Goal: Task Accomplishment & Management: Manage account settings

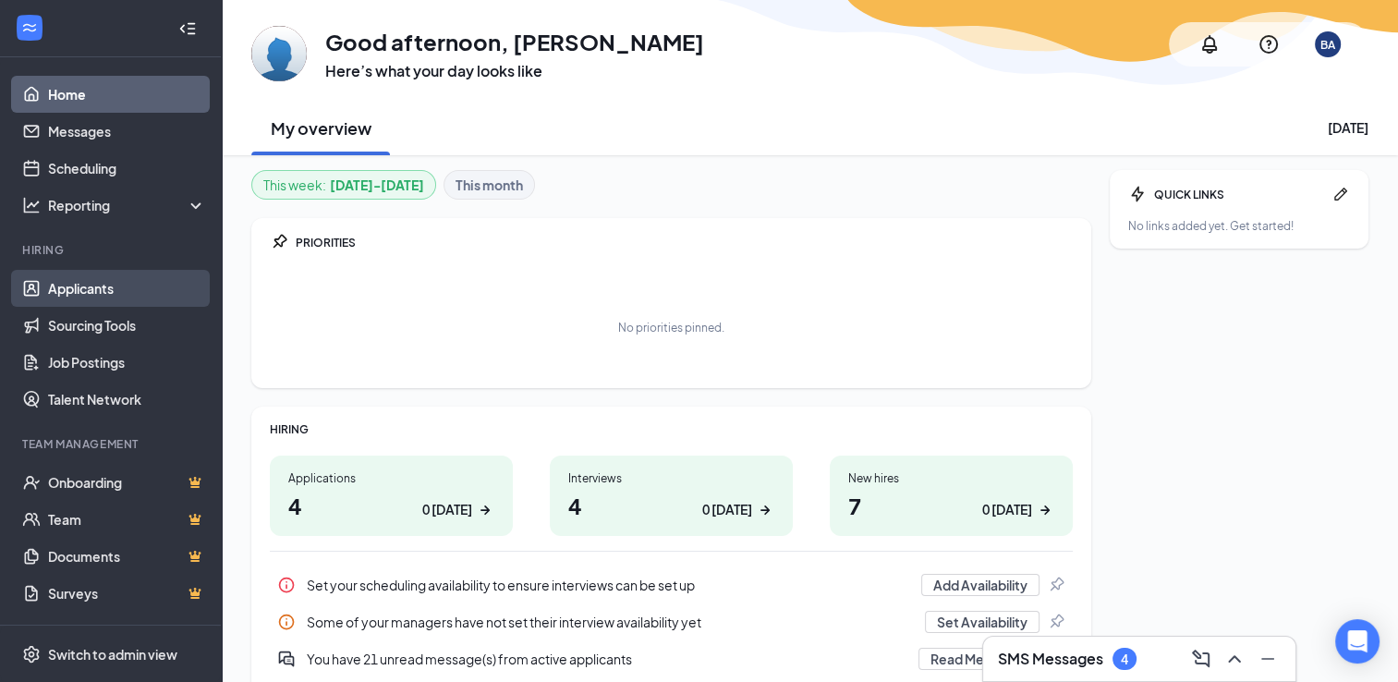
click at [128, 286] on link "Applicants" at bounding box center [127, 288] width 158 height 37
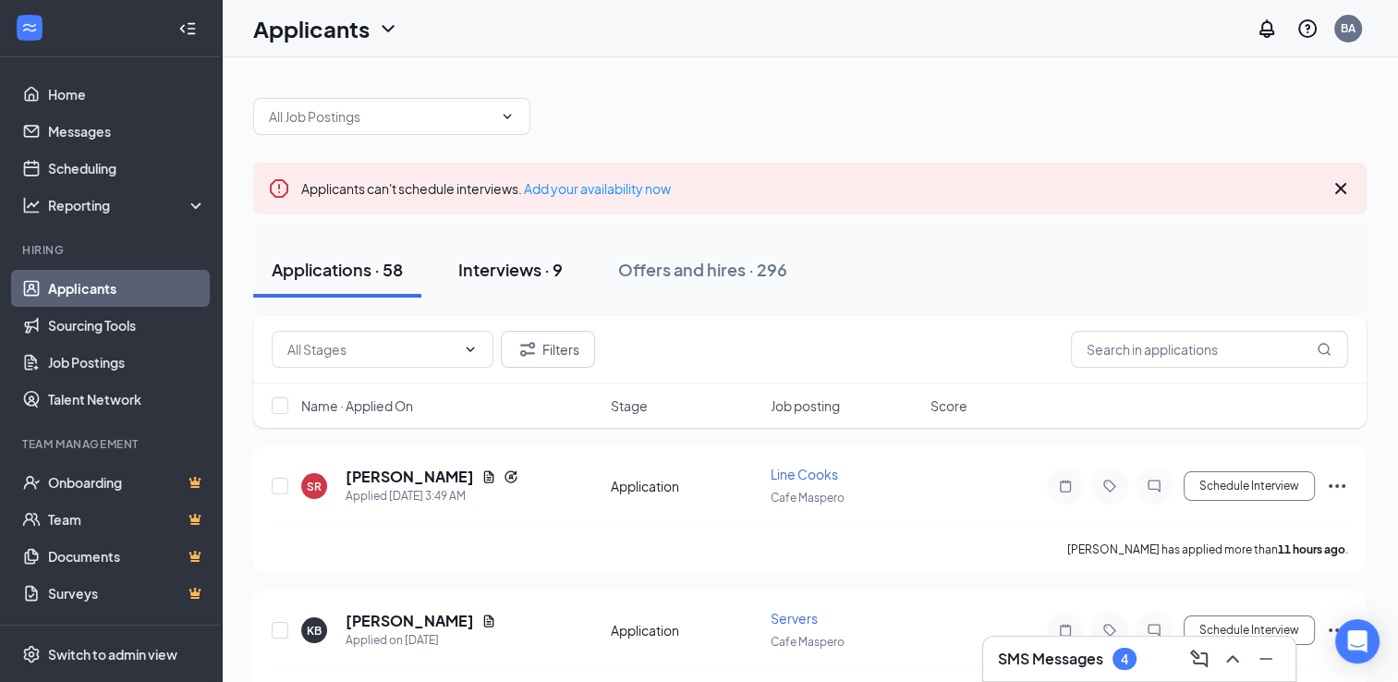
click at [536, 266] on div "Interviews · 9" at bounding box center [510, 269] width 104 height 23
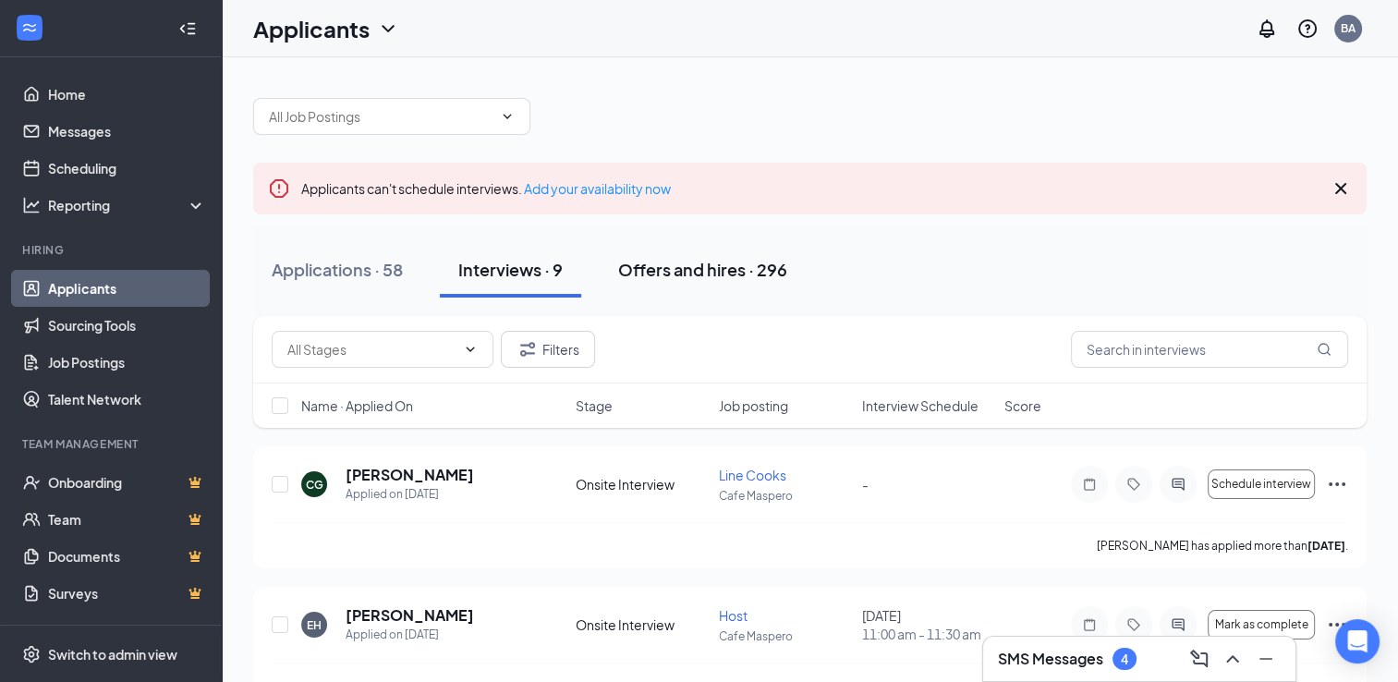
click at [663, 268] on div "Offers and hires · 296" at bounding box center [702, 269] width 169 height 23
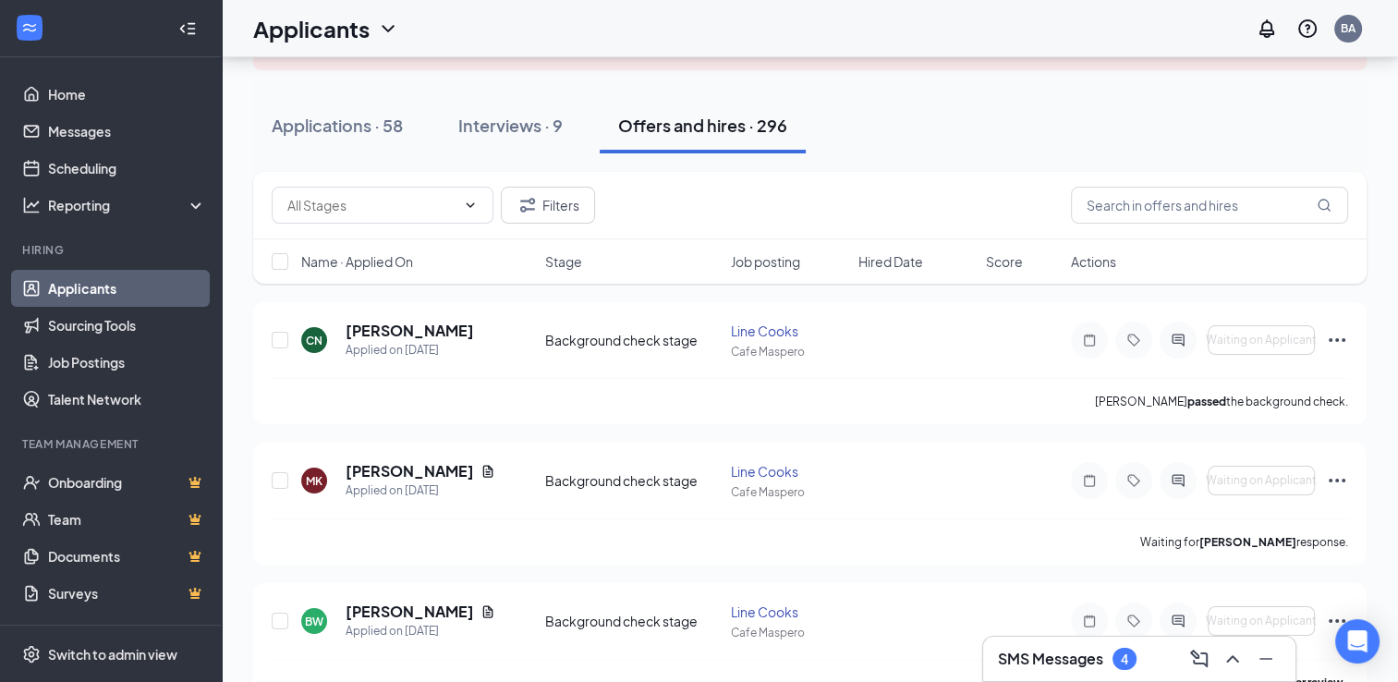
scroll to position [156, 0]
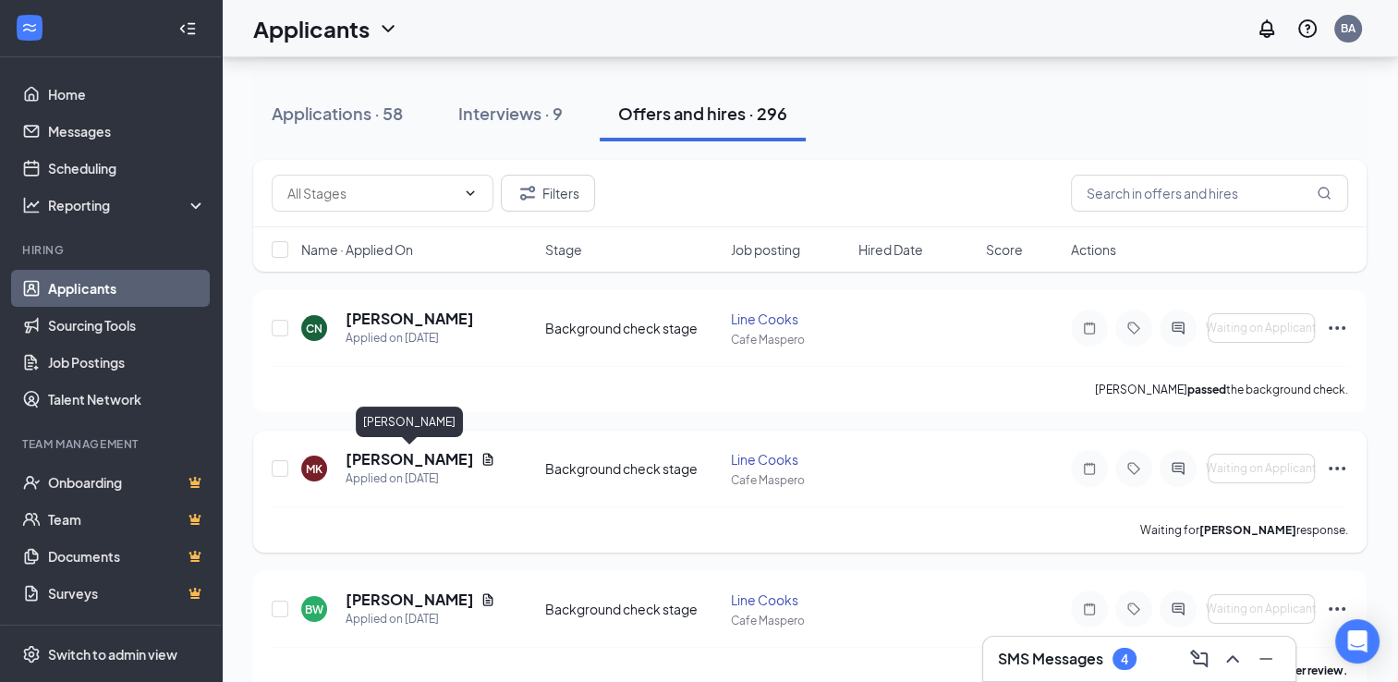
click at [395, 462] on h5 "[PERSON_NAME]" at bounding box center [410, 459] width 128 height 20
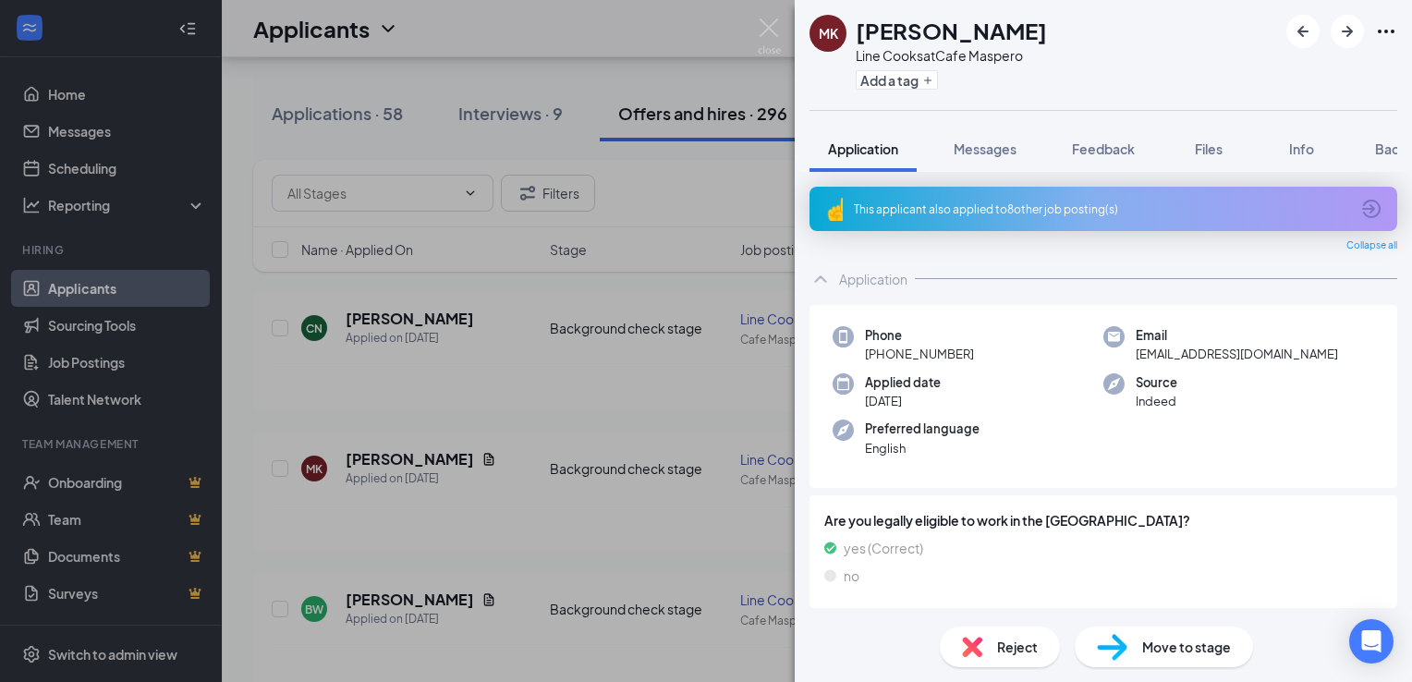
click at [850, 337] on img at bounding box center [843, 336] width 21 height 21
click at [620, 394] on div "MK [PERSON_NAME] Line Cooks at Cafe Maspero Add a tag Application Messages Feed…" at bounding box center [706, 341] width 1412 height 682
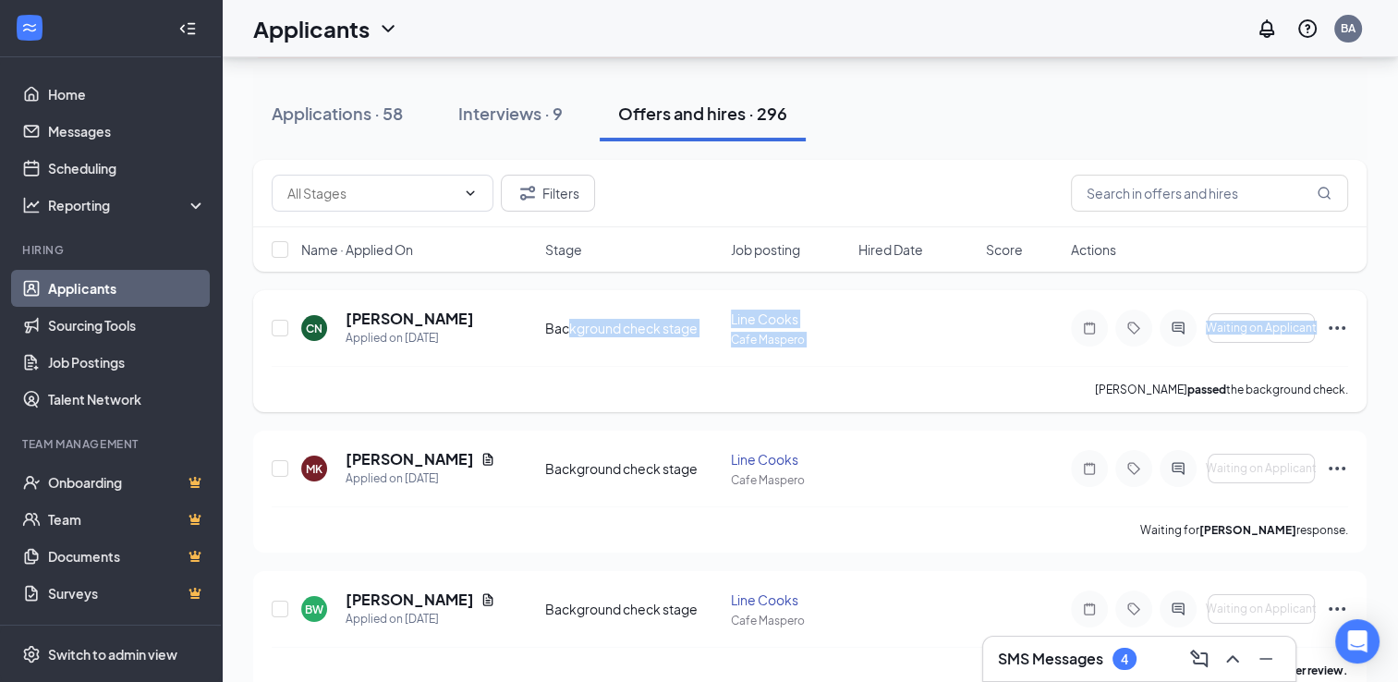
drag, startPoint x: 620, startPoint y: 394, endPoint x: 556, endPoint y: 347, distance: 78.7
click at [556, 347] on div "CN [PERSON_NAME] Applied on [DATE] Background check stage Line Cooks Cafe Maspe…" at bounding box center [810, 351] width 1114 height 122
drag, startPoint x: 556, startPoint y: 347, endPoint x: 601, endPoint y: 353, distance: 44.7
click at [601, 353] on div "CN [PERSON_NAME] Applied on [DATE] Background check stage Line Cooks Cafe Maspe…" at bounding box center [810, 337] width 1077 height 57
click at [620, 387] on div "[PERSON_NAME] passed the background check." at bounding box center [810, 389] width 1077 height 46
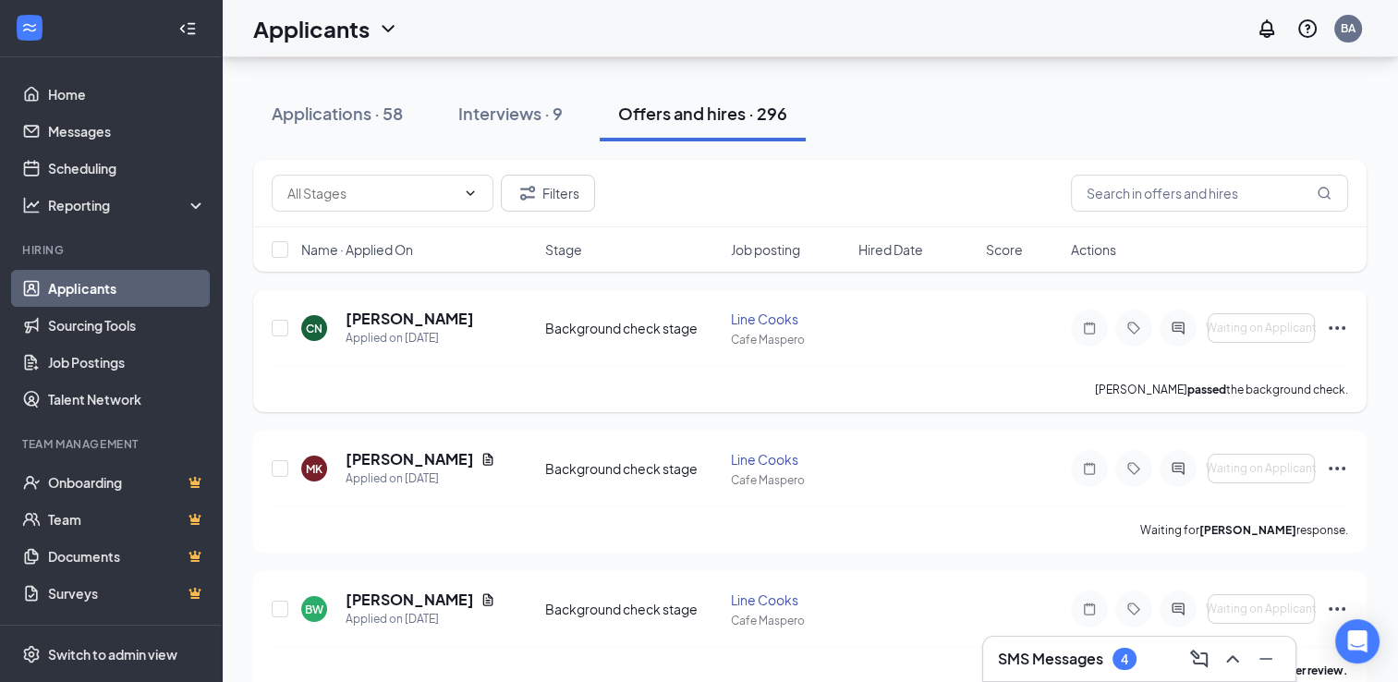
click at [749, 310] on div "Line Cooks" at bounding box center [789, 319] width 116 height 18
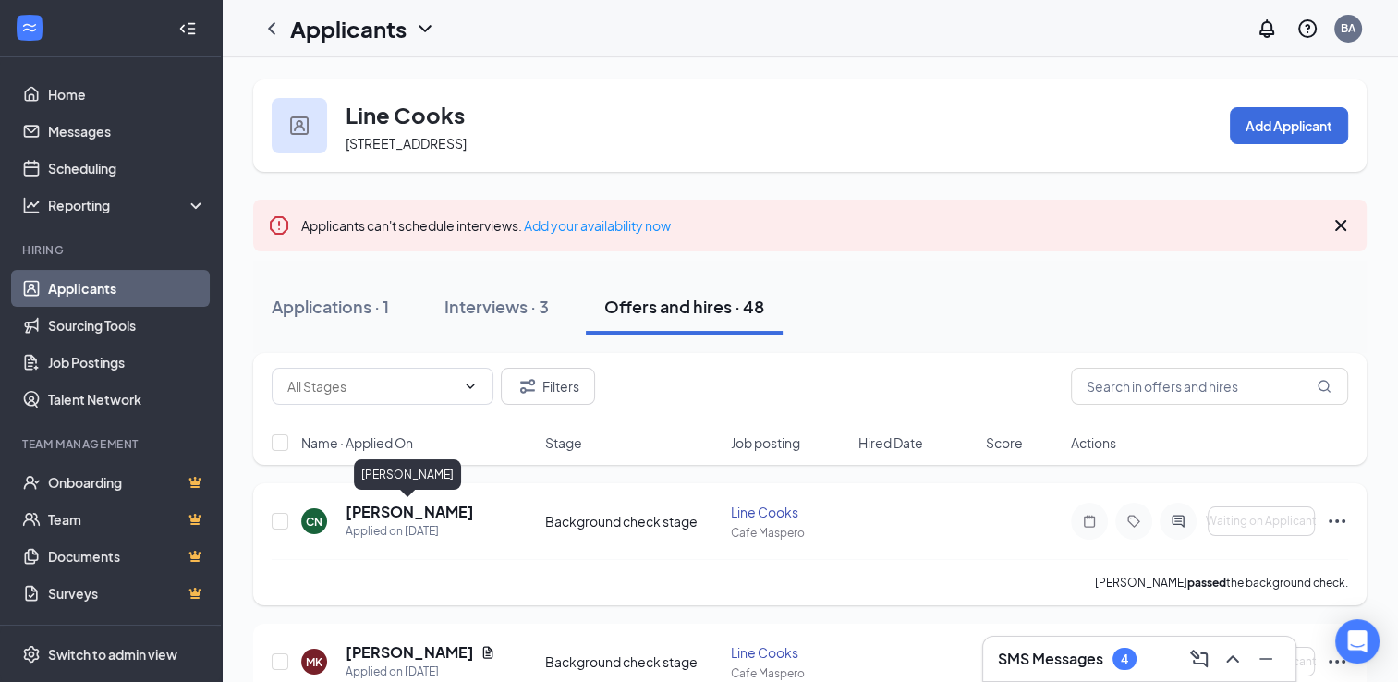
click at [436, 517] on h5 "[PERSON_NAME]" at bounding box center [410, 512] width 128 height 20
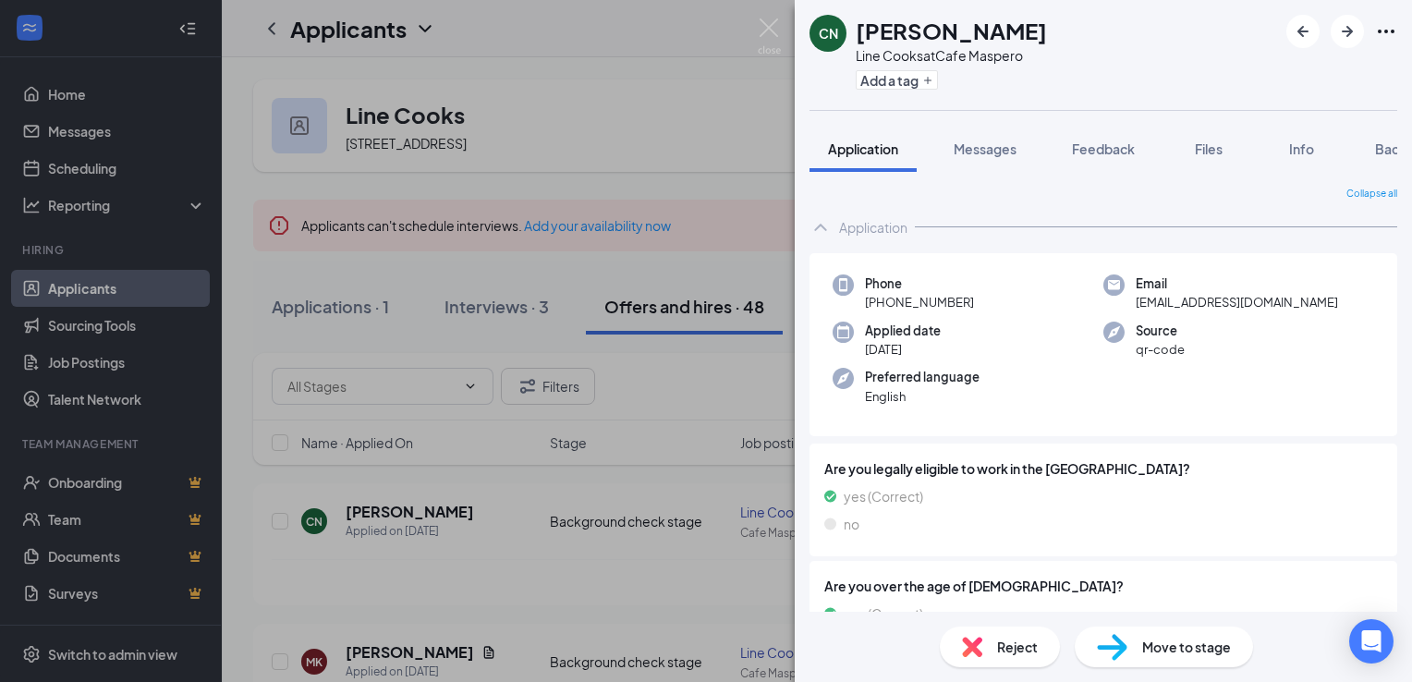
click at [440, 511] on div "CN [PERSON_NAME] Line Cooks at Cafe Maspero Add a tag Application Messages Feed…" at bounding box center [706, 341] width 1412 height 682
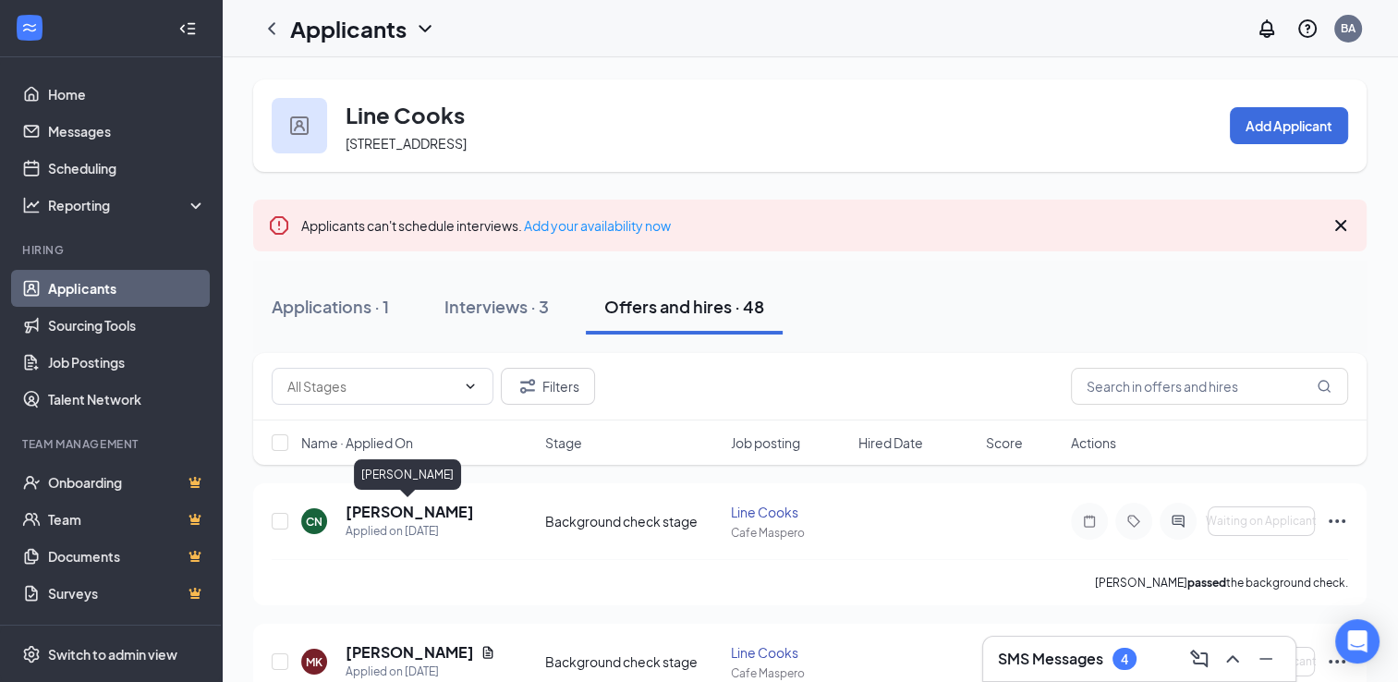
click at [440, 511] on h5 "[PERSON_NAME]" at bounding box center [410, 512] width 128 height 20
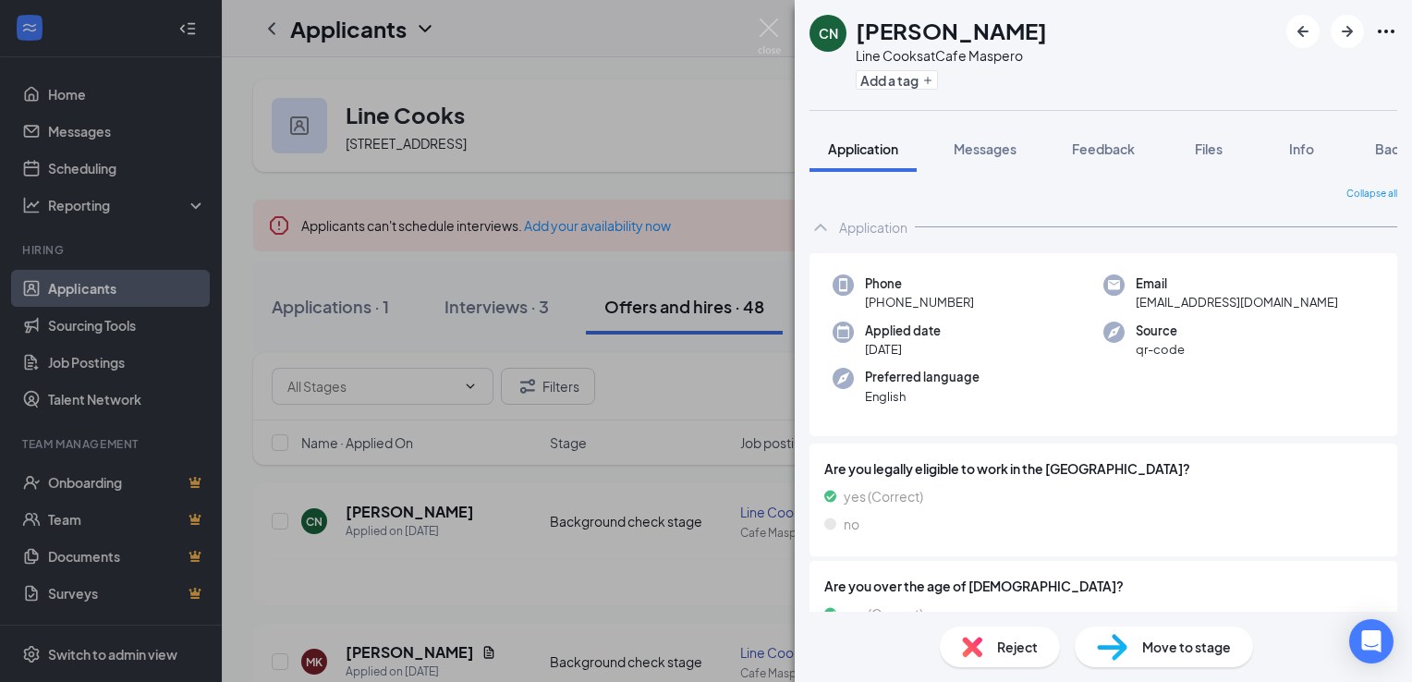
click at [644, 36] on div "CN [PERSON_NAME] Line Cooks at Cafe Maspero Add a tag Application Messages Feed…" at bounding box center [706, 341] width 1412 height 682
click at [644, 36] on div "Applicants BA" at bounding box center [817, 28] width 1190 height 57
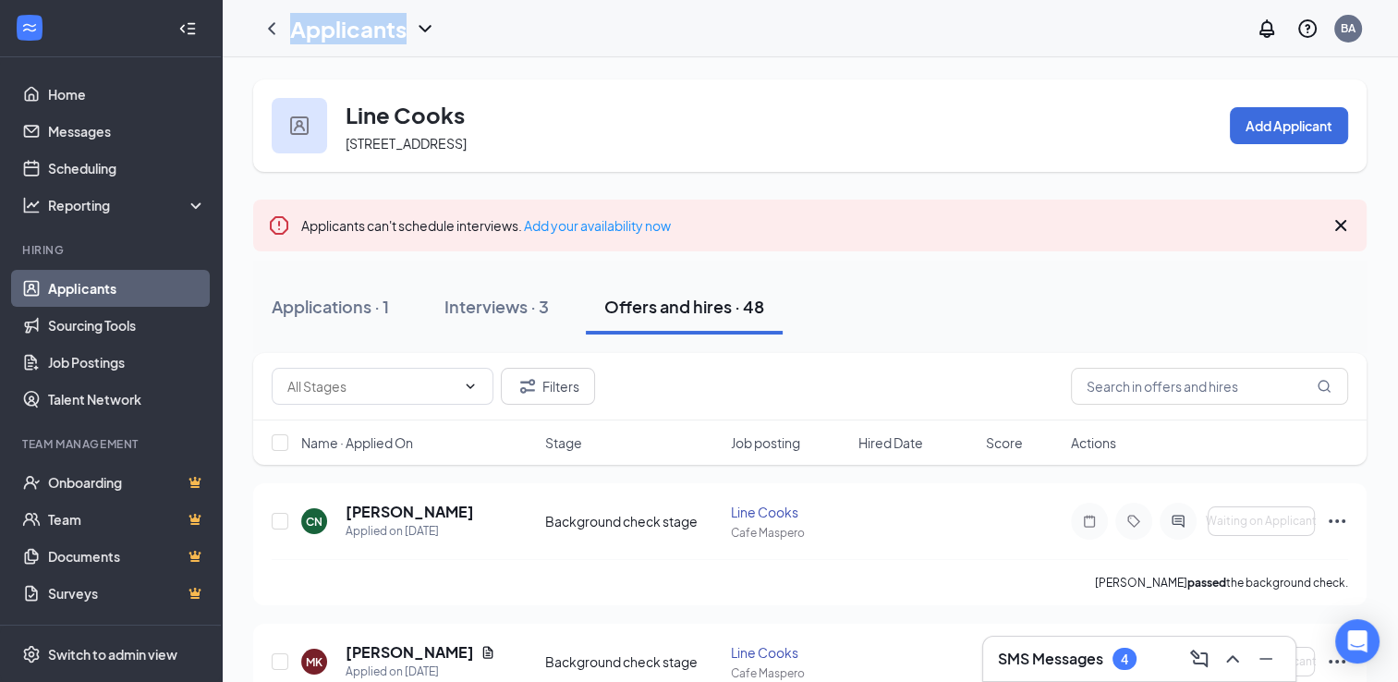
click at [644, 36] on div "Applicants BA" at bounding box center [810, 28] width 1176 height 57
drag, startPoint x: 644, startPoint y: 36, endPoint x: 626, endPoint y: 35, distance: 18.5
click at [626, 35] on div "Applicants BA" at bounding box center [810, 28] width 1176 height 57
